Goal: Information Seeking & Learning: Learn about a topic

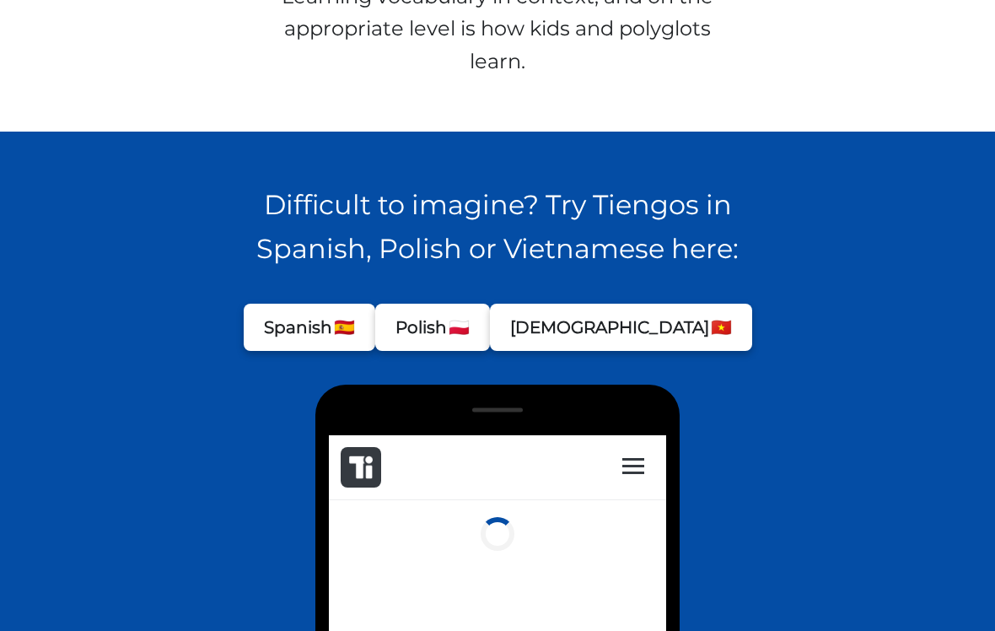
scroll to position [1082, 0]
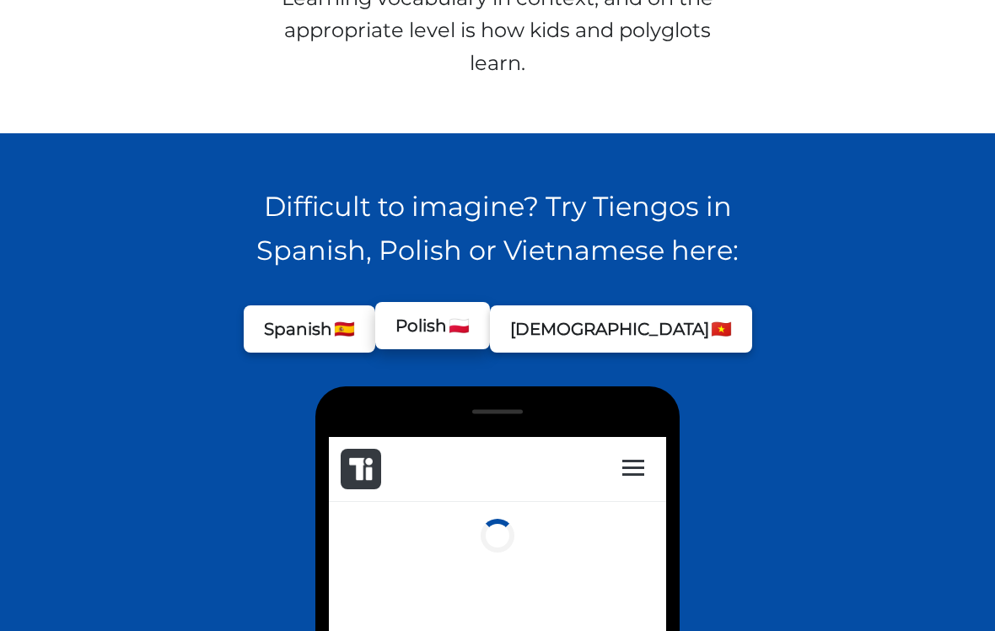
click at [484, 330] on button "Polish 🇵🇱" at bounding box center [432, 325] width 115 height 47
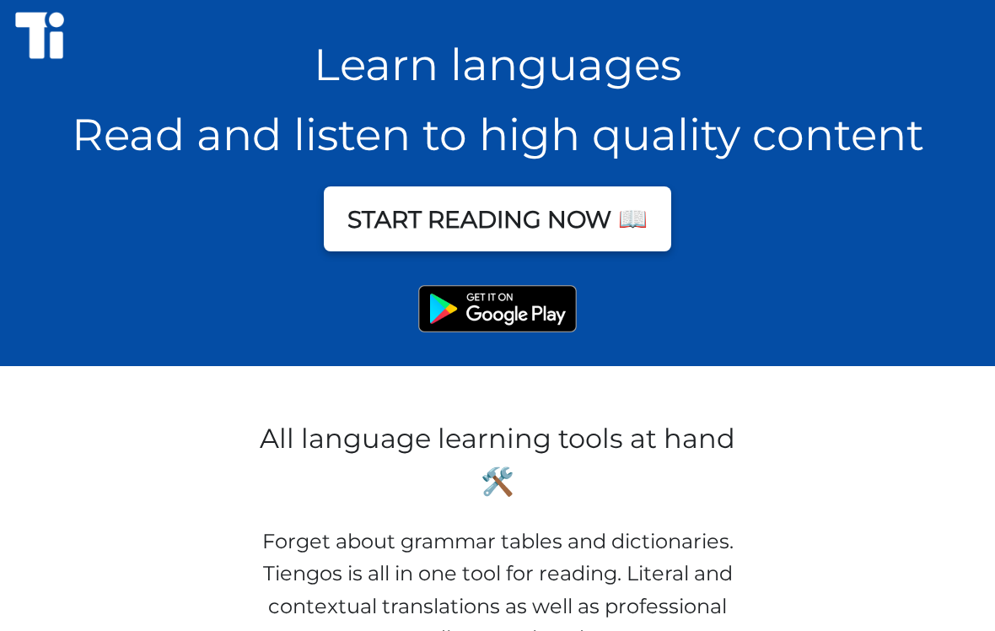
scroll to position [0, 0]
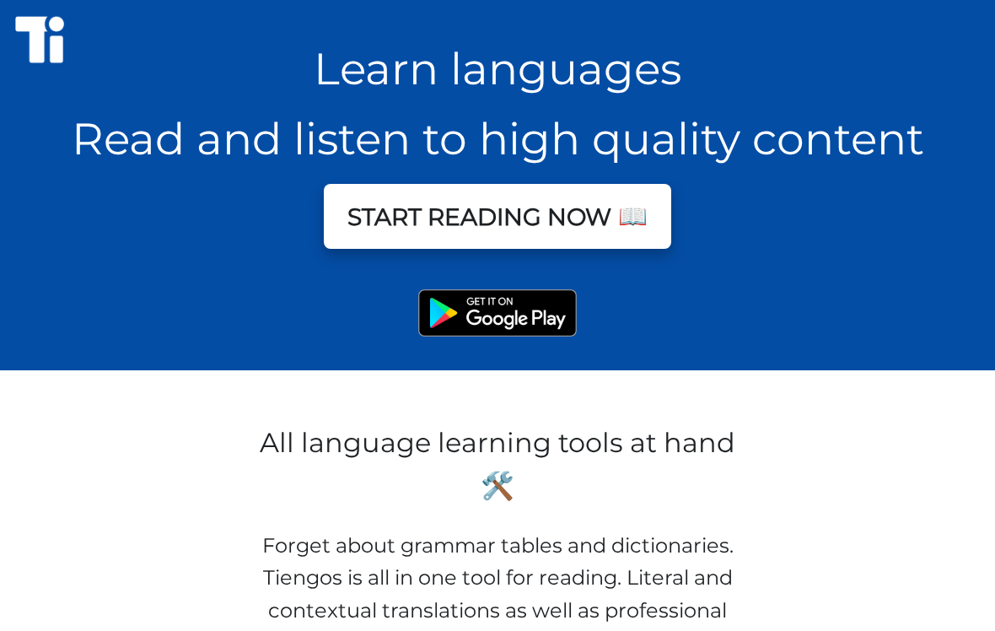
click at [626, 210] on button "START READING NOW 📖" at bounding box center [497, 216] width 347 height 65
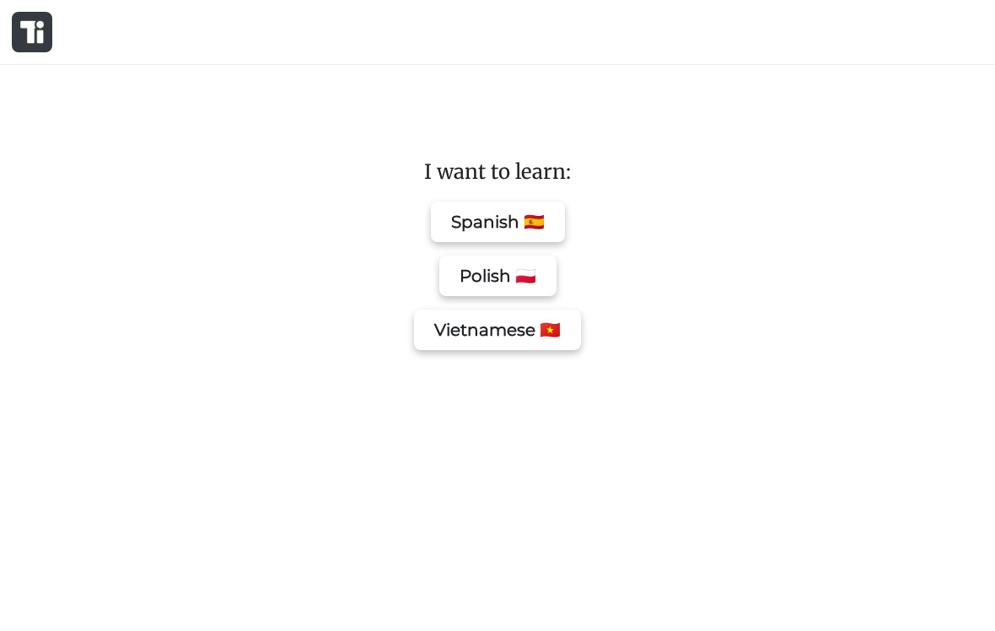
click at [524, 270] on button "Polish 🇵🇱" at bounding box center [497, 275] width 117 height 40
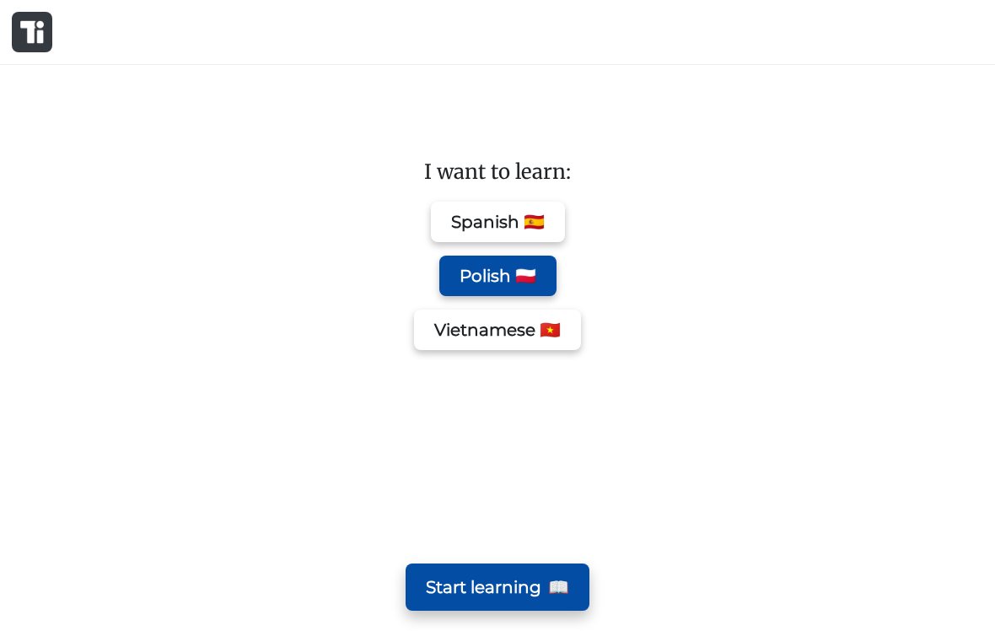
click at [507, 573] on button "Start learning 📖" at bounding box center [498, 586] width 184 height 47
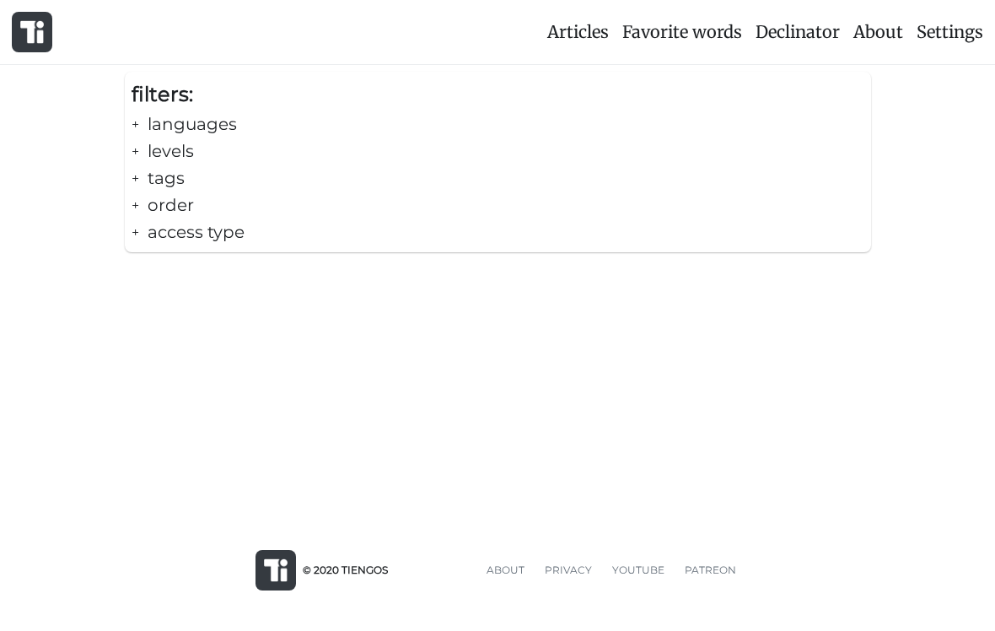
click at [237, 121] on div "+ languages" at bounding box center [498, 123] width 733 height 27
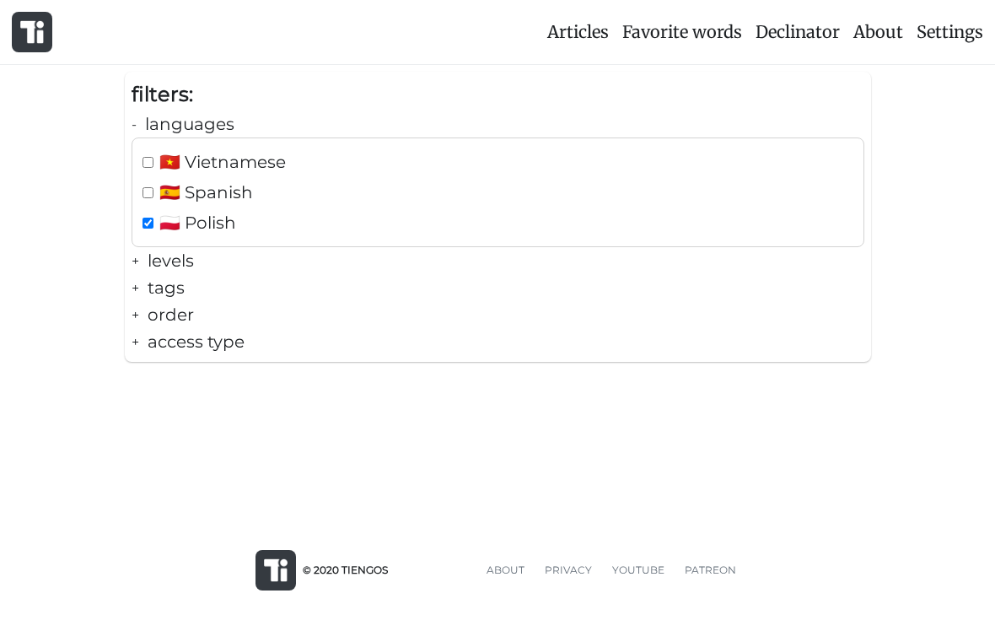
click at [241, 452] on div "Articles Favorite words Declinator About Settings filters: - languages 🇻🇳 Vietn…" at bounding box center [497, 254] width 995 height 509
click at [187, 255] on div "+ levels" at bounding box center [498, 260] width 733 height 27
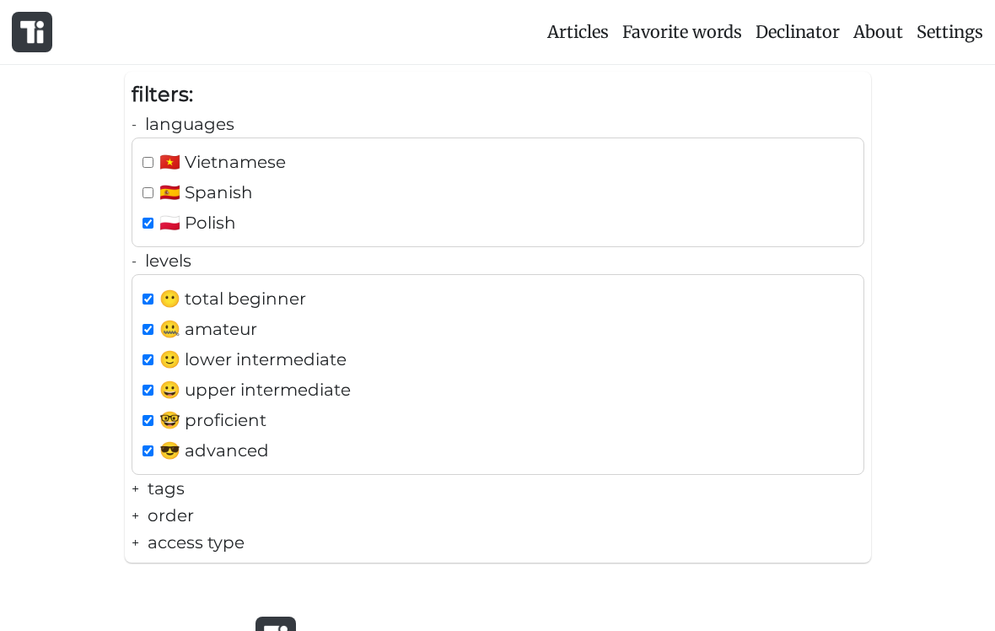
click at [228, 326] on span "🤐 amateur" at bounding box center [208, 328] width 98 height 27
checkbox input "false"
click at [218, 450] on span "😎 advanced" at bounding box center [214, 450] width 110 height 27
checkbox input "false"
click at [224, 357] on span "🙂 lower intermediate" at bounding box center [252, 359] width 187 height 27
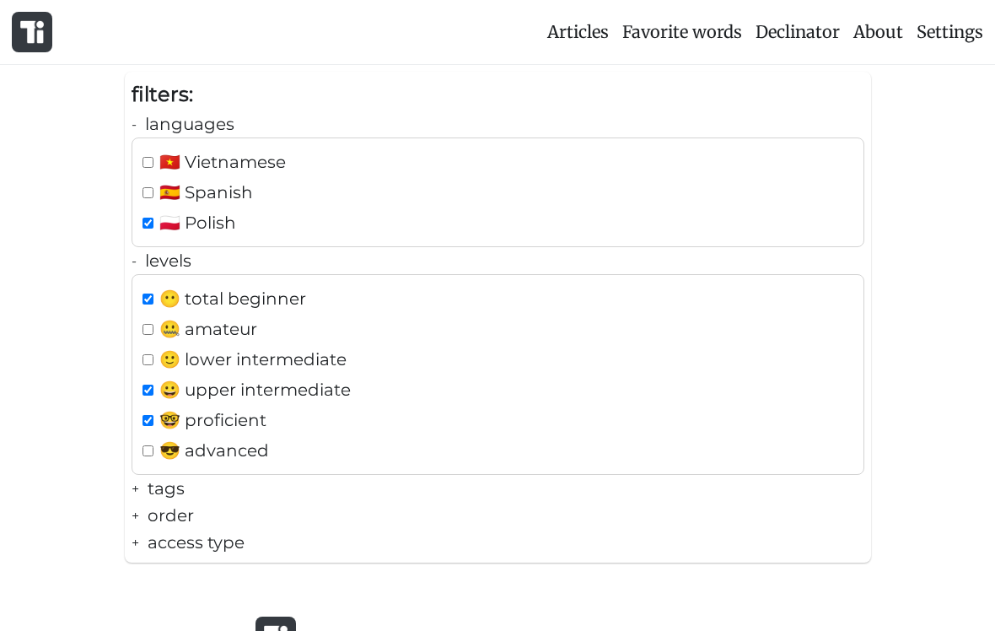
checkbox input "false"
click at [216, 390] on span "😀 upper intermediate" at bounding box center [254, 389] width 191 height 27
checkbox input "false"
click at [237, 421] on span "🤓 proficient" at bounding box center [212, 419] width 107 height 27
checkbox input "false"
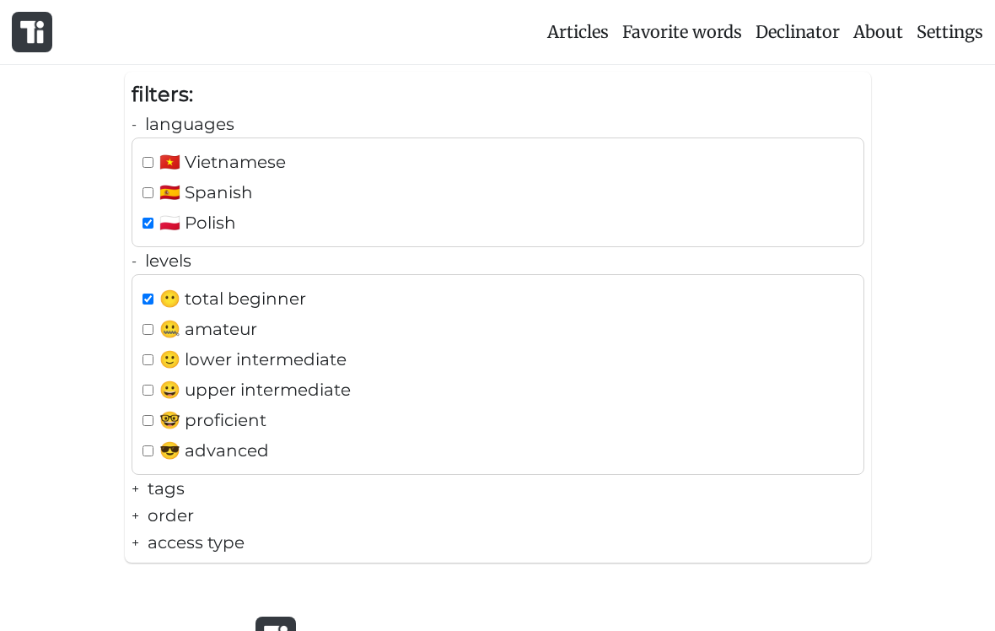
click at [909, 153] on div "filters: - languages 🇻🇳 Vietnamese 🇪🇸 Spanish 🇵🇱 Polish - levels 😶 total beginn…" at bounding box center [497, 324] width 995 height 504
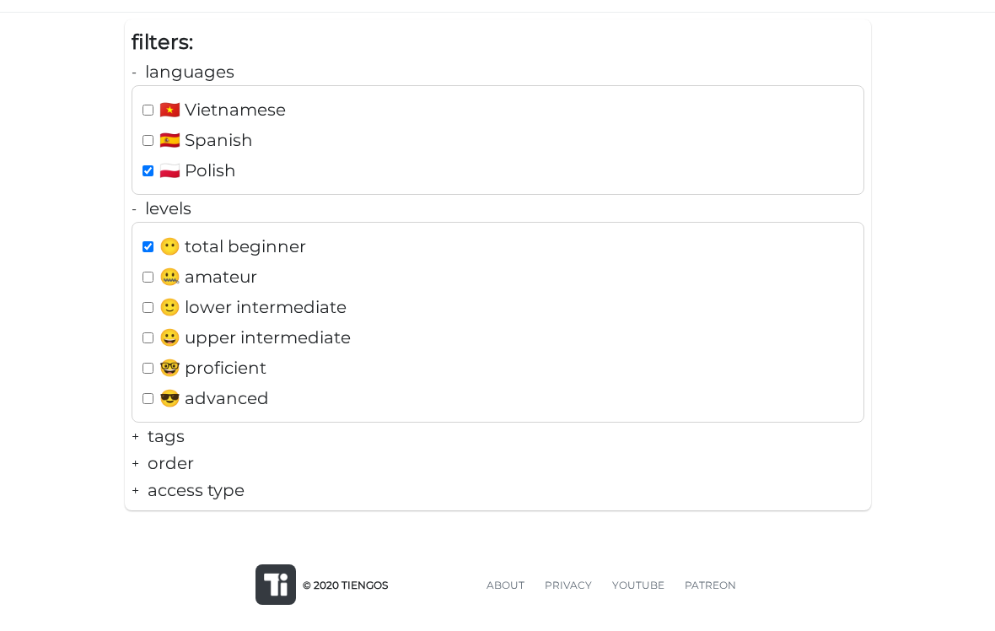
scroll to position [44, 0]
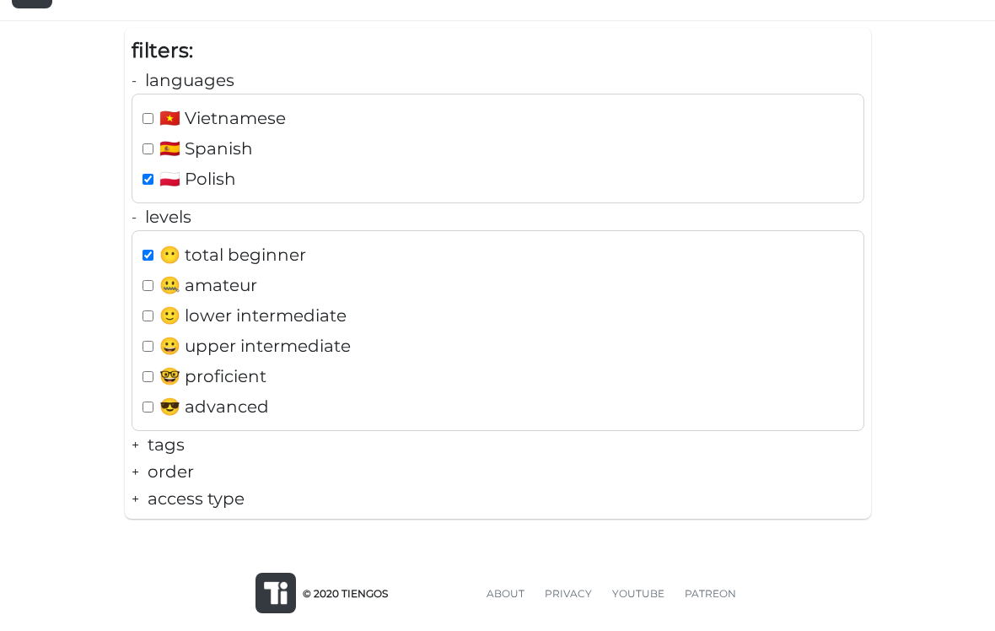
click at [163, 51] on div "filters:" at bounding box center [498, 51] width 733 height 32
click at [190, 82] on div "- languages" at bounding box center [498, 80] width 733 height 27
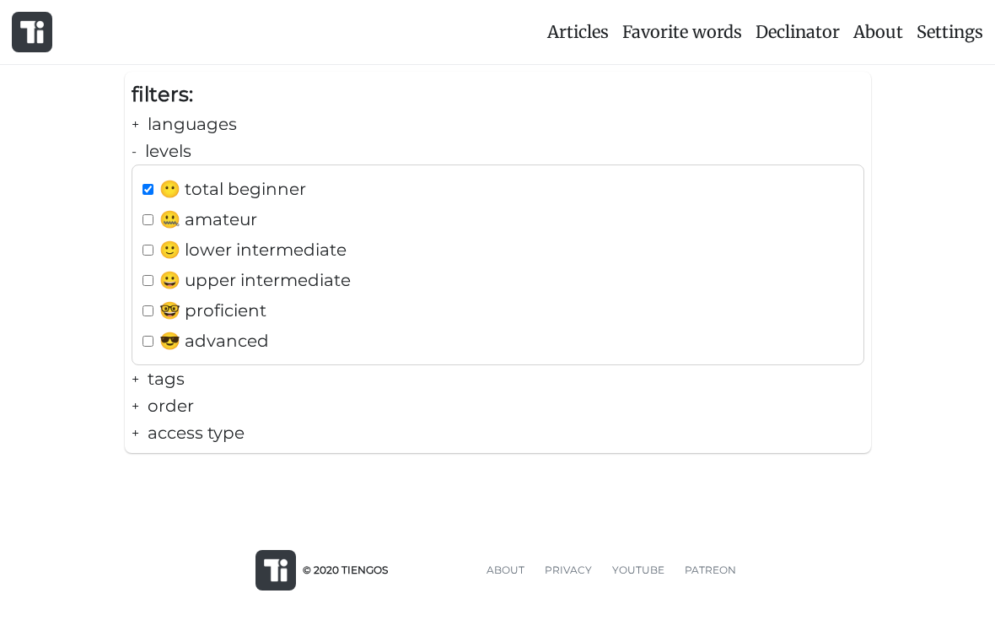
scroll to position [0, 0]
click at [167, 153] on div "- levels" at bounding box center [498, 150] width 733 height 27
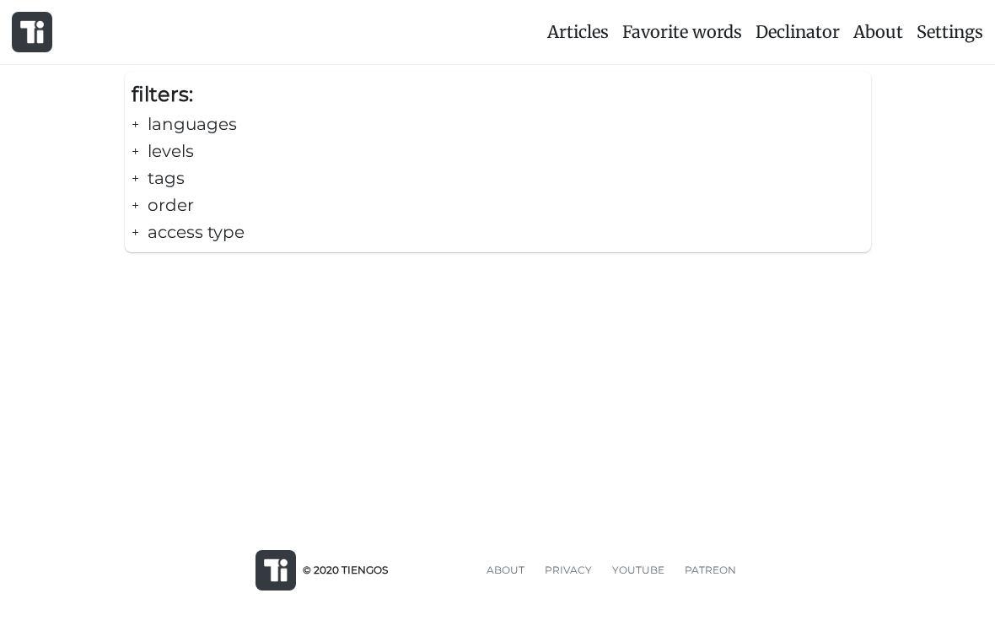
click at [800, 28] on span "Declinator" at bounding box center [797, 31] width 84 height 21
